Goal: Transaction & Acquisition: Purchase product/service

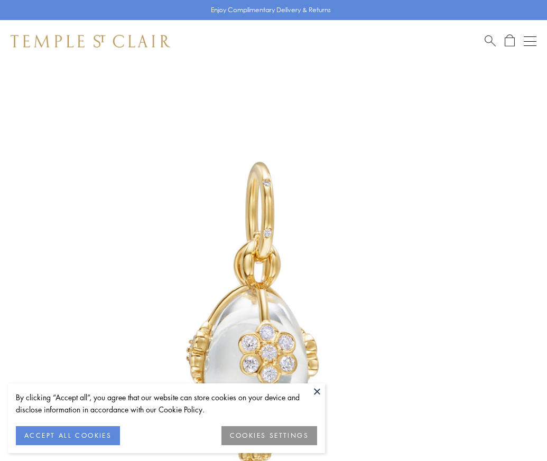
scroll to position [10, 0]
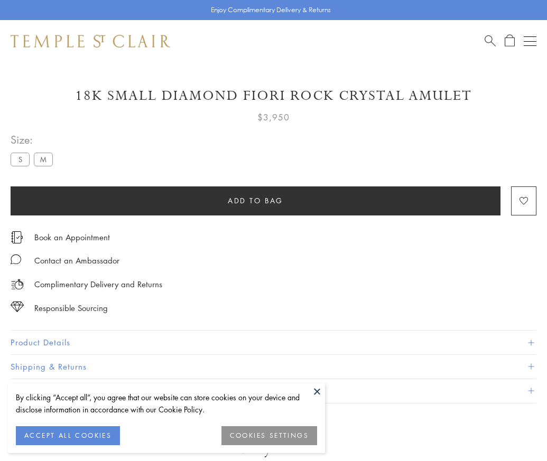
click at [255, 200] on span "Add to bag" at bounding box center [255, 201] width 55 height 12
